Goal: Communication & Community: Answer question/provide support

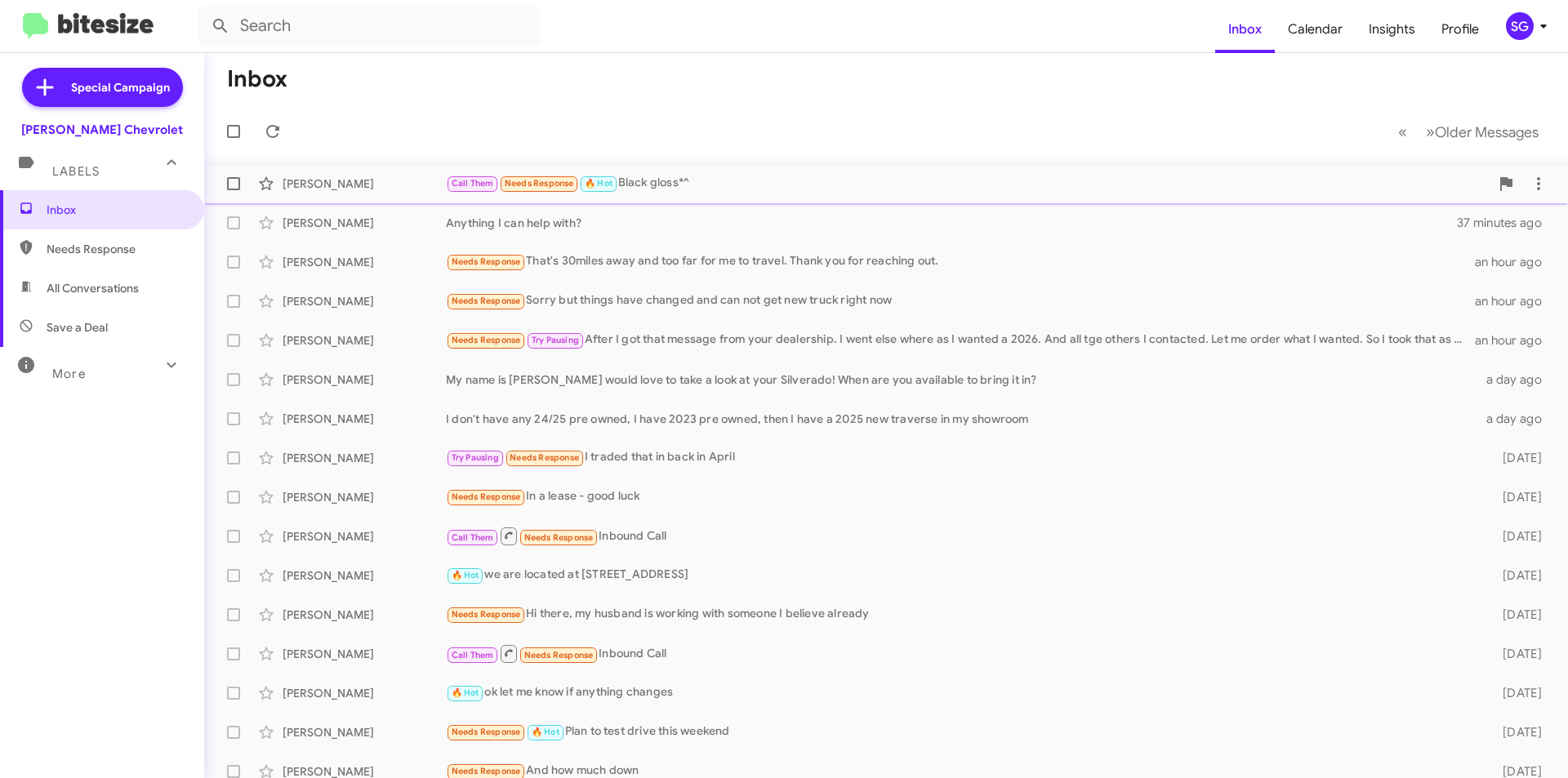
click at [653, 182] on div "Call Them Needs Response 🔥 Hot Black gloss*^" at bounding box center [968, 183] width 1044 height 19
click at [753, 264] on div "Needs Response That's 30miles away and too far for me to travel. Thank you for …" at bounding box center [968, 261] width 1044 height 19
